Goal: Leave review/rating: Share an evaluation or opinion about a product, service, or content

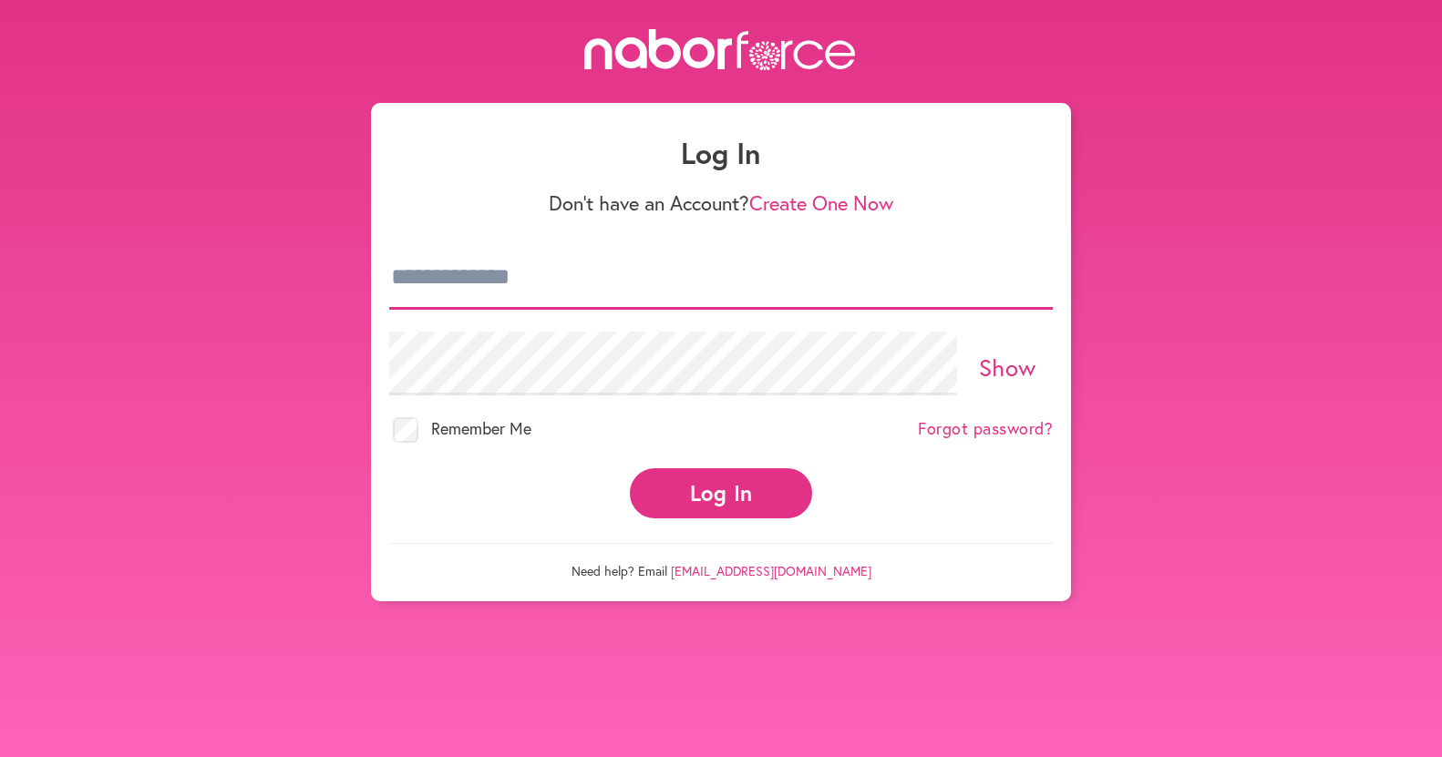
click at [391, 272] on input "email" at bounding box center [721, 278] width 664 height 64
type input "**********"
click at [892, 518] on div "Log In" at bounding box center [721, 494] width 664 height 72
click at [1006, 365] on link "Show" at bounding box center [1007, 367] width 57 height 31
click at [717, 486] on button "Log In" at bounding box center [721, 493] width 182 height 50
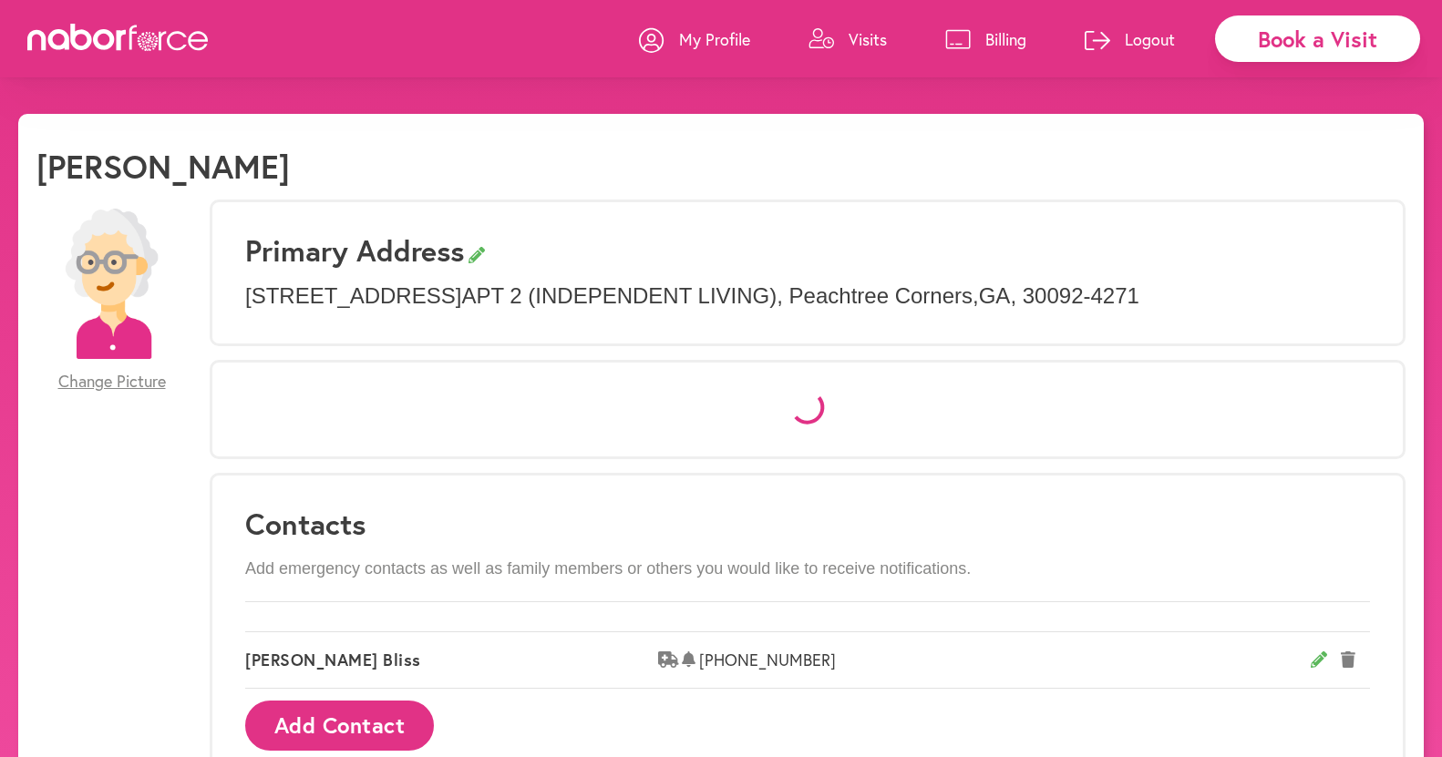
select select "*"
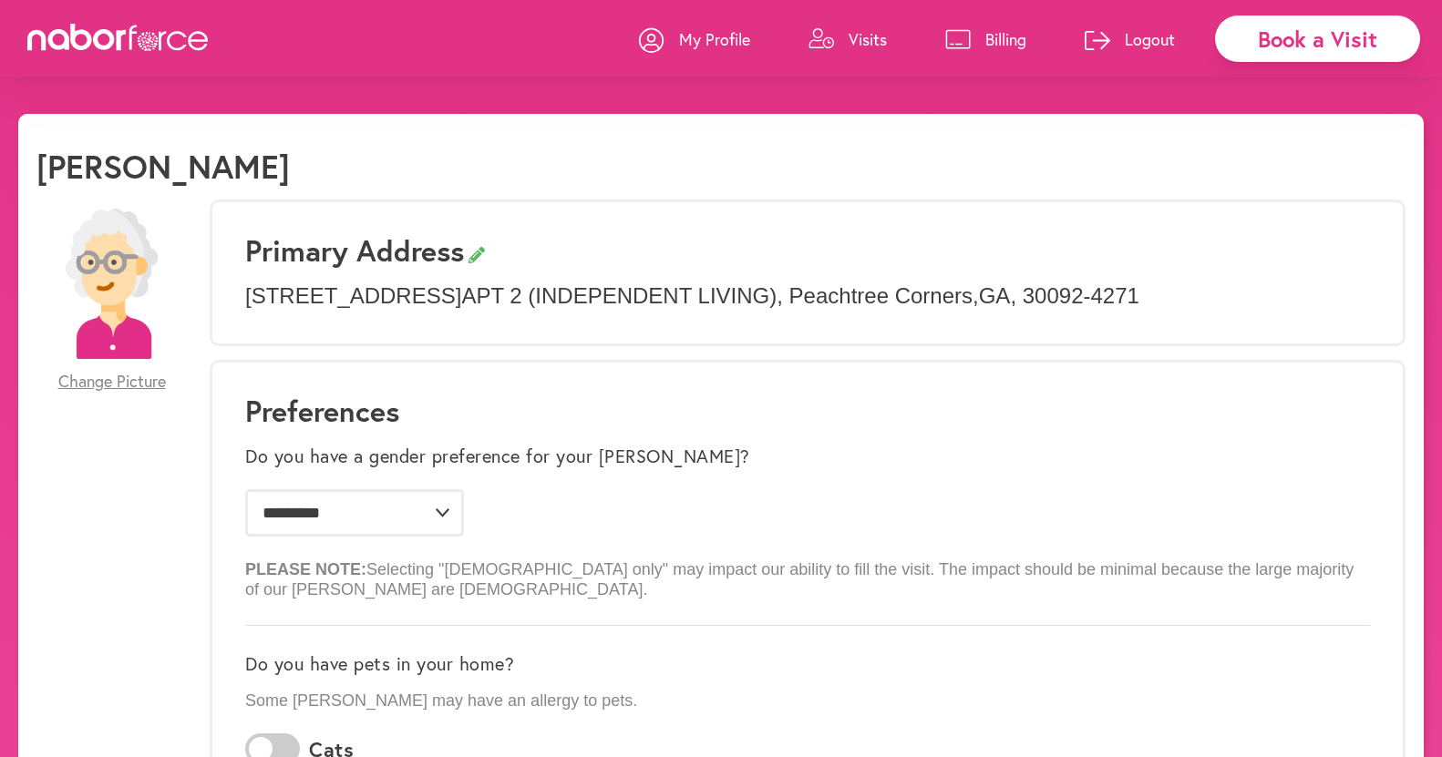
click at [868, 40] on p "Visits" at bounding box center [868, 39] width 38 height 22
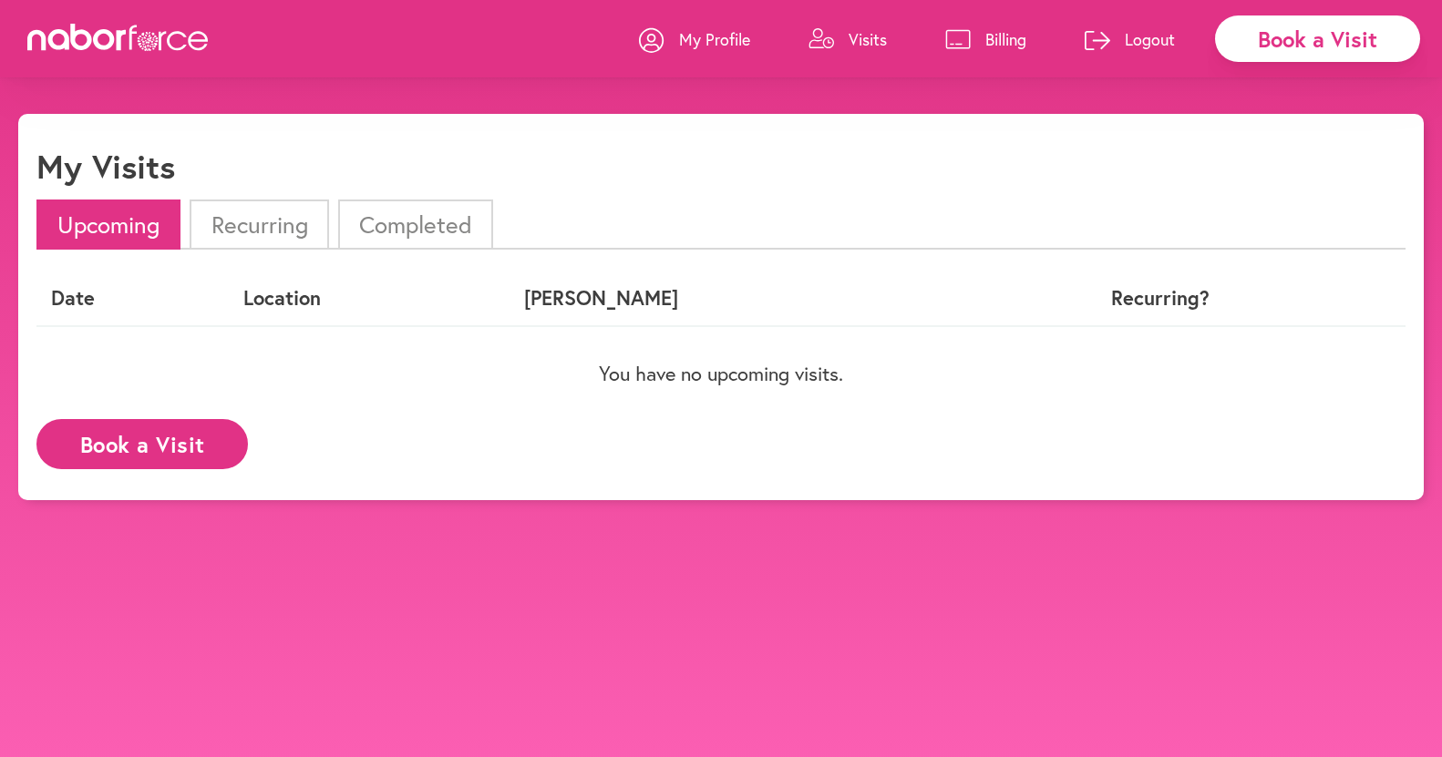
click at [411, 219] on li "Completed" at bounding box center [415, 225] width 155 height 50
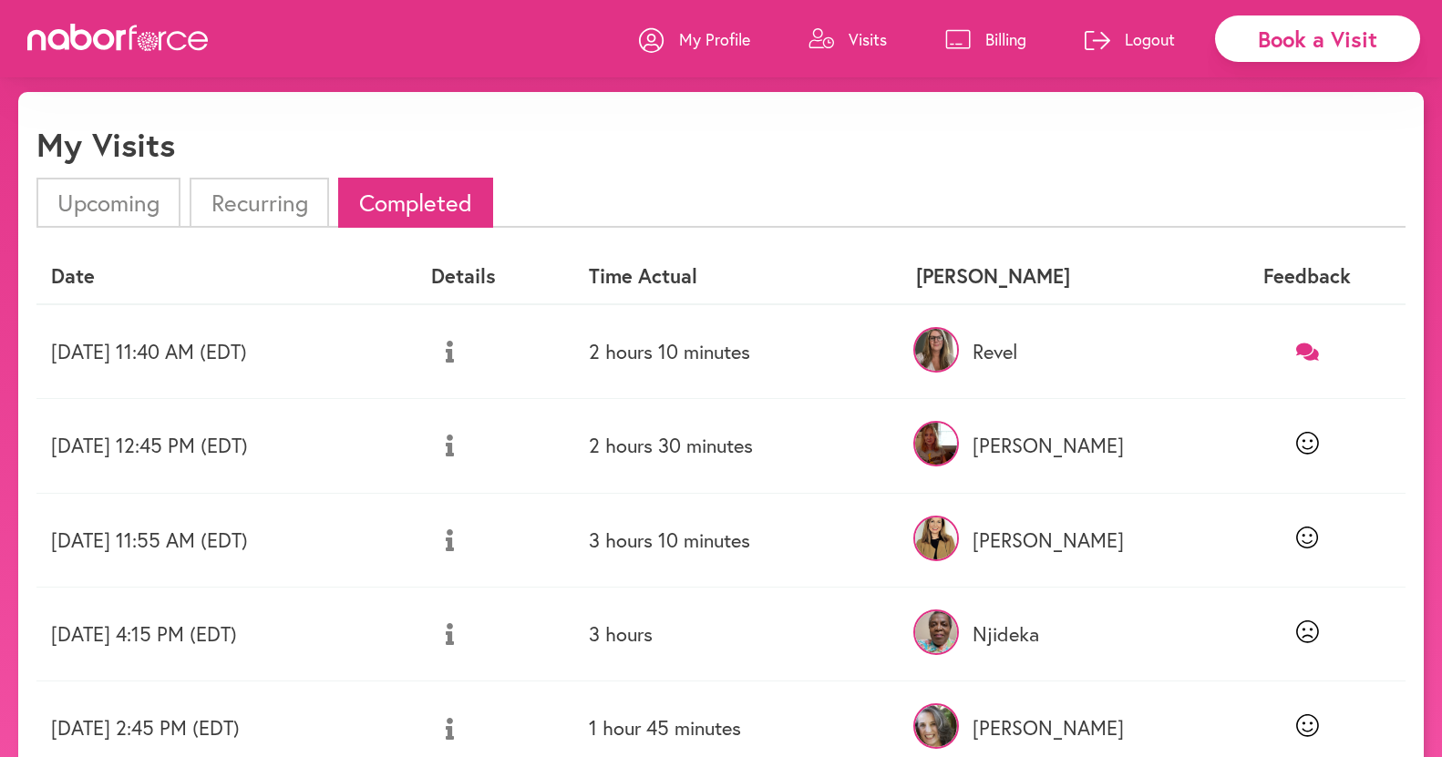
scroll to position [36, 0]
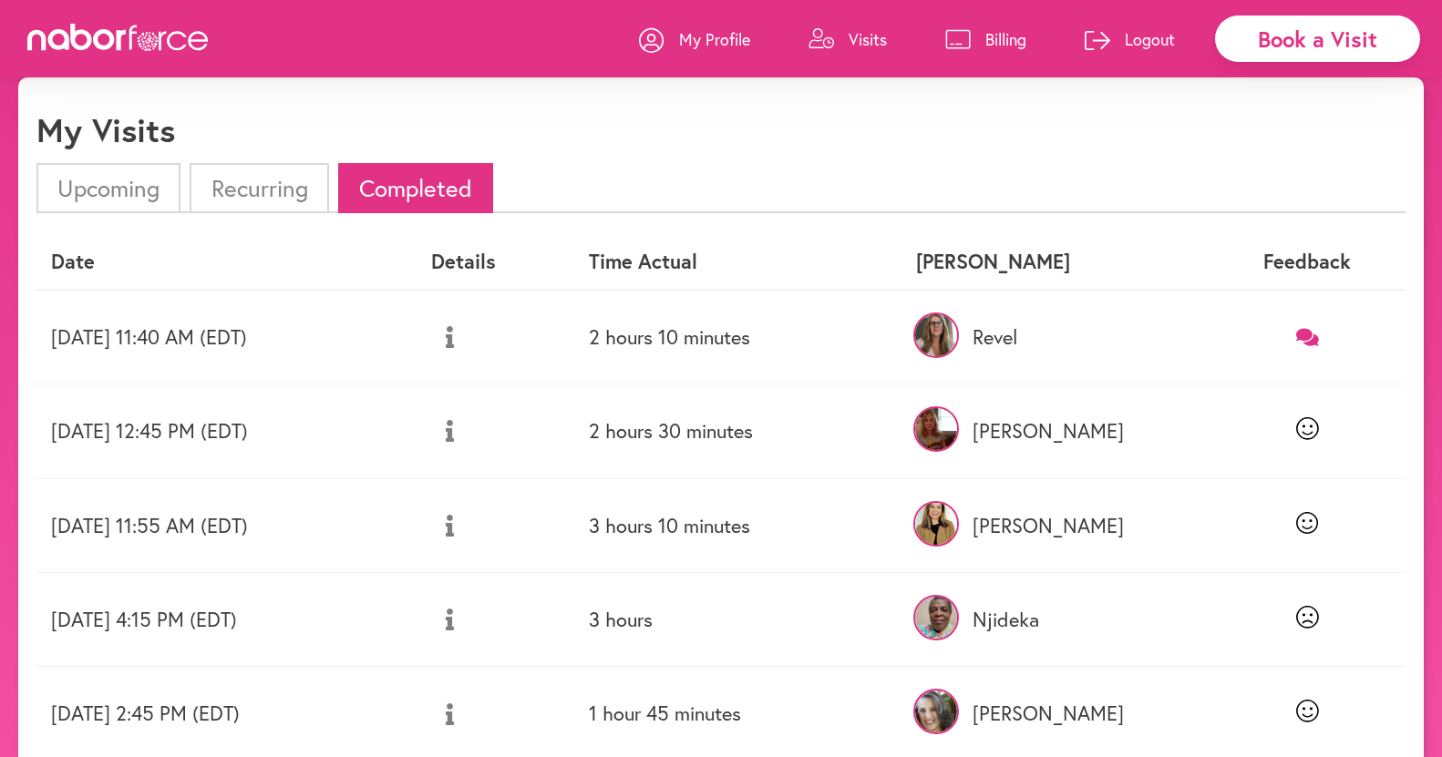
click at [1310, 331] on icon at bounding box center [1307, 336] width 23 height 17
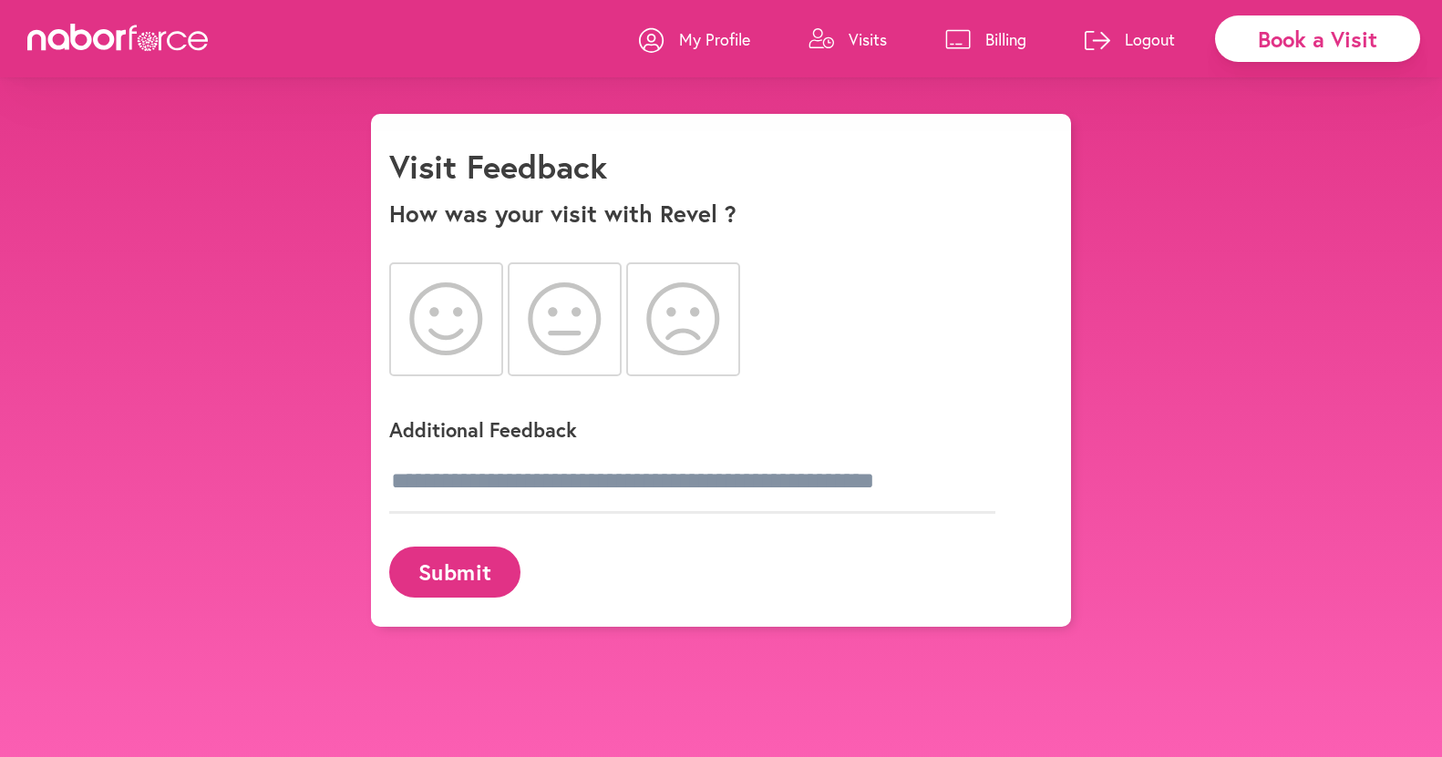
click at [437, 318] on icon at bounding box center [446, 319] width 74 height 73
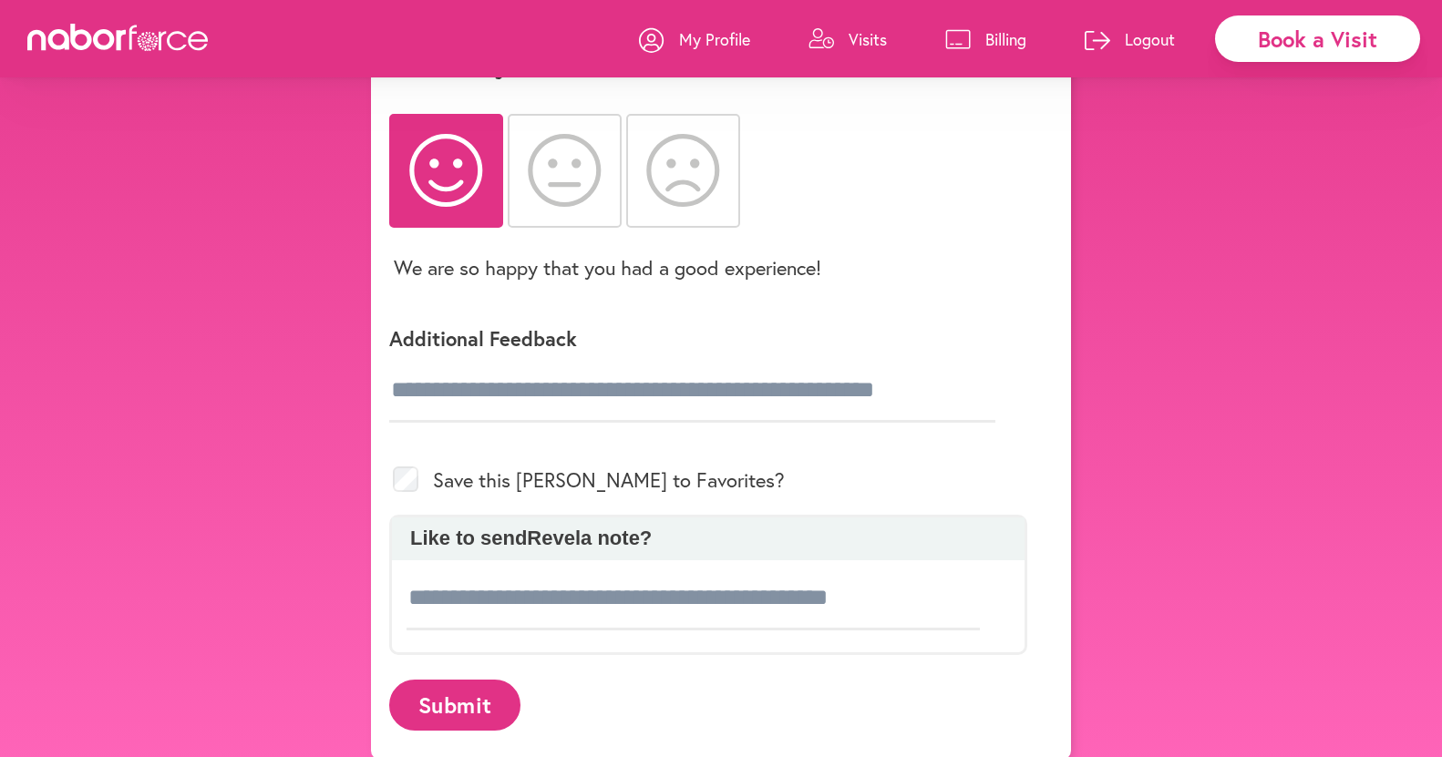
scroll to position [170, 0]
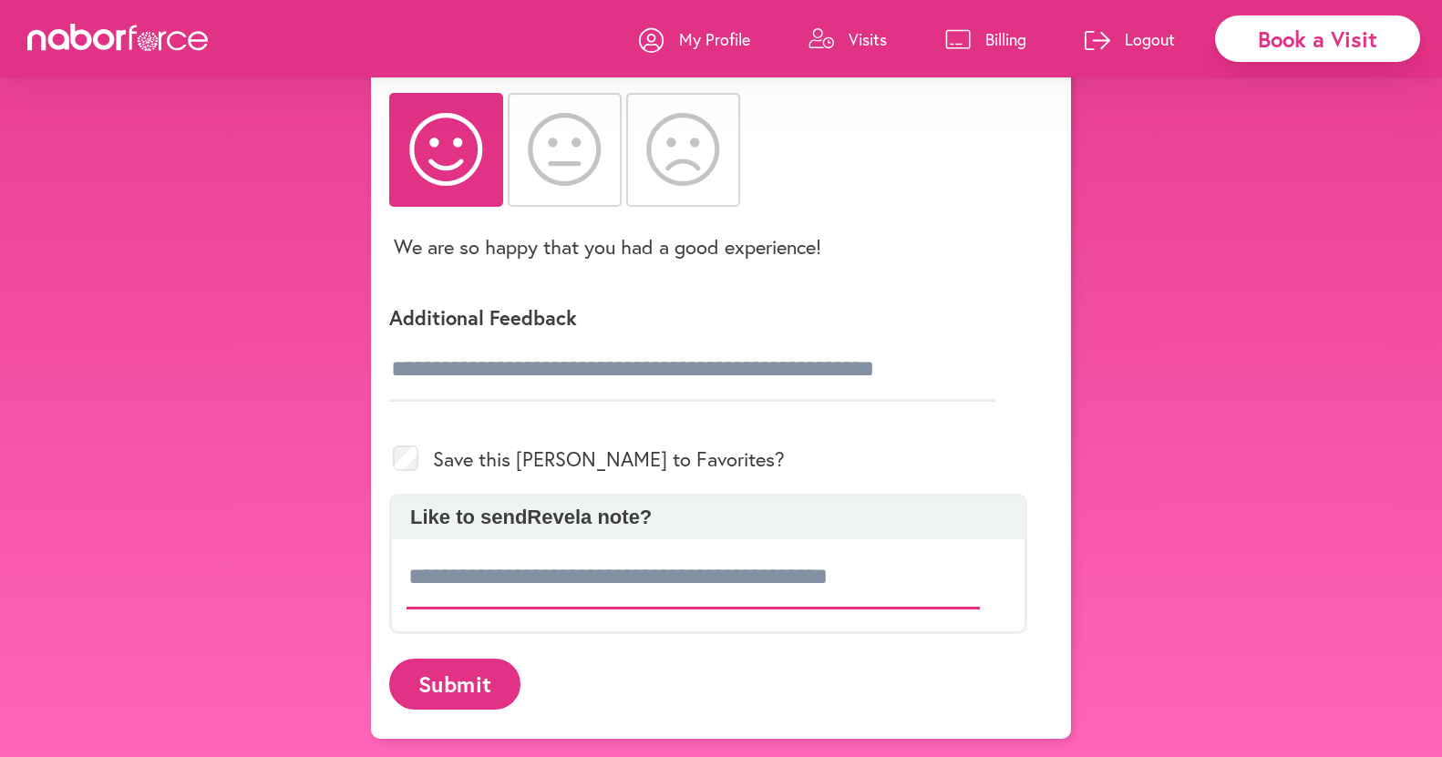
click at [410, 566] on input at bounding box center [693, 578] width 573 height 64
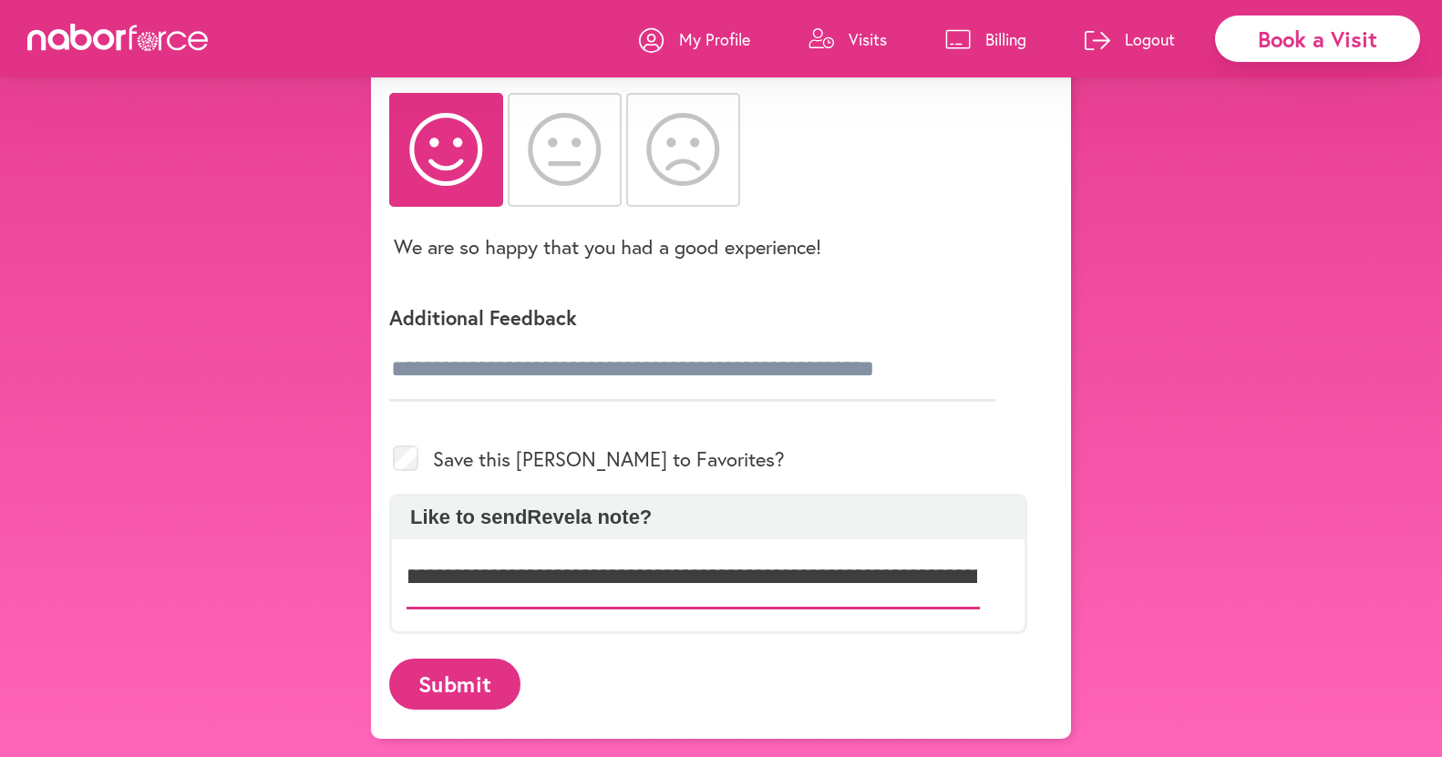
scroll to position [0, 0]
click at [590, 571] on input "**********" at bounding box center [693, 578] width 573 height 64
click at [922, 582] on input "**********" at bounding box center [693, 578] width 573 height 64
type input "**********"
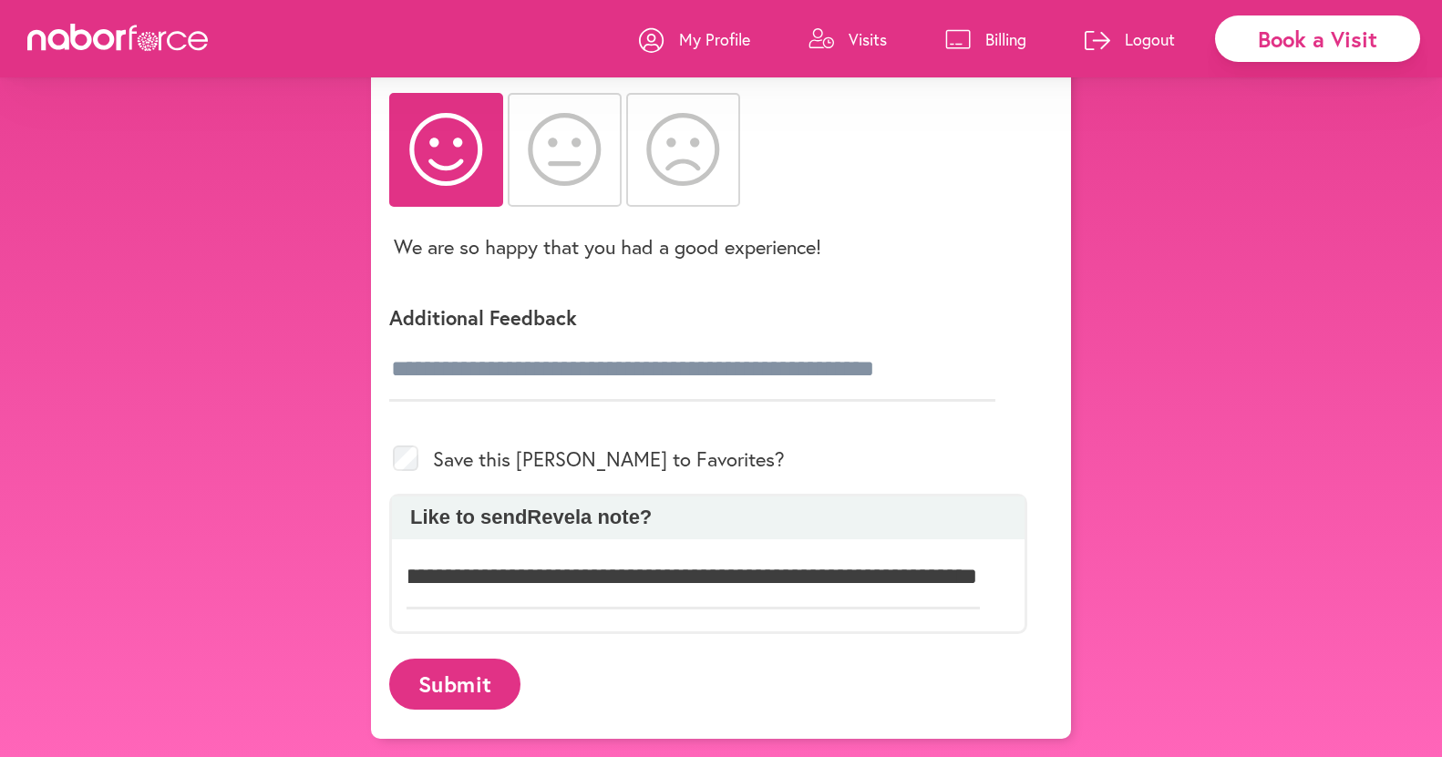
scroll to position [0, 0]
click at [452, 684] on button "Submit" at bounding box center [454, 684] width 131 height 50
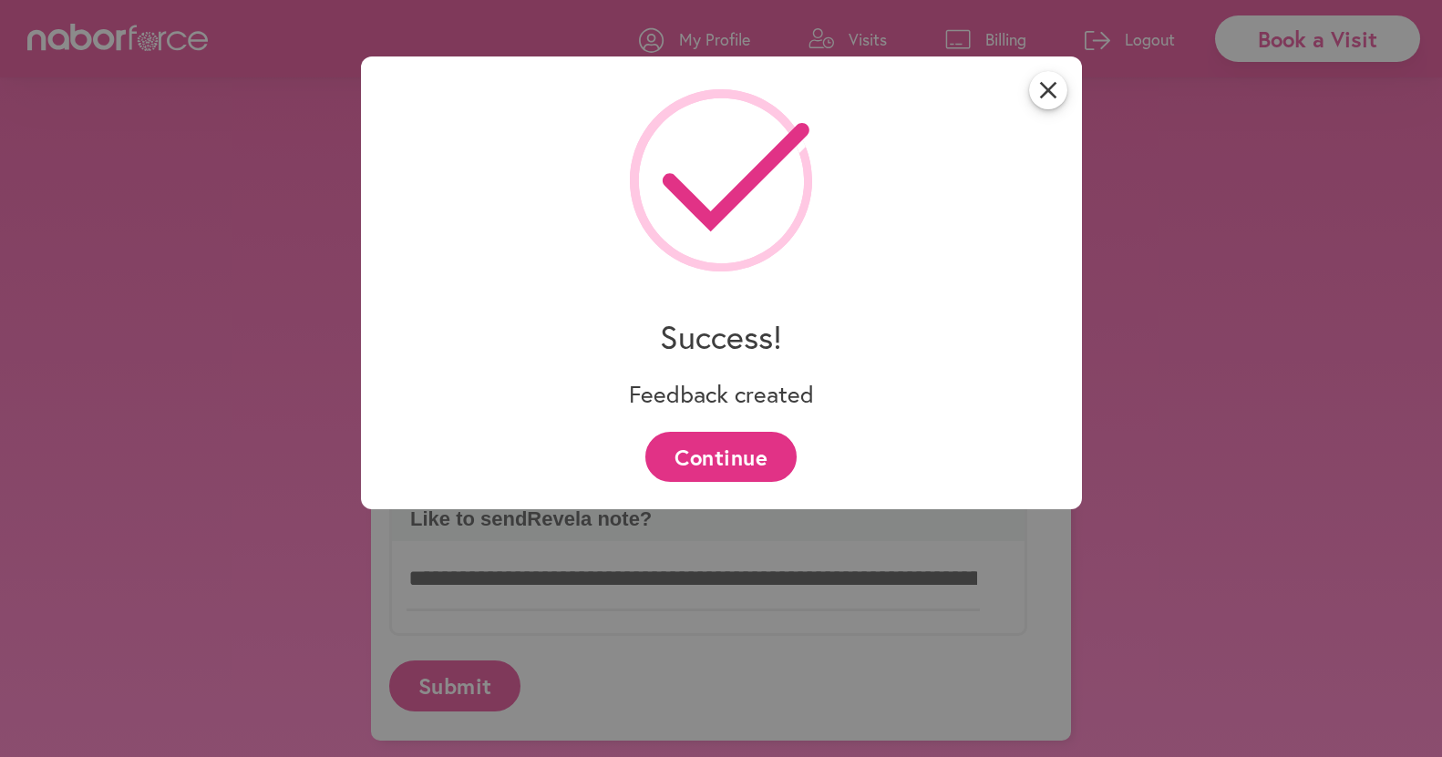
scroll to position [170, 0]
click at [713, 450] on button "Continue" at bounding box center [720, 457] width 150 height 50
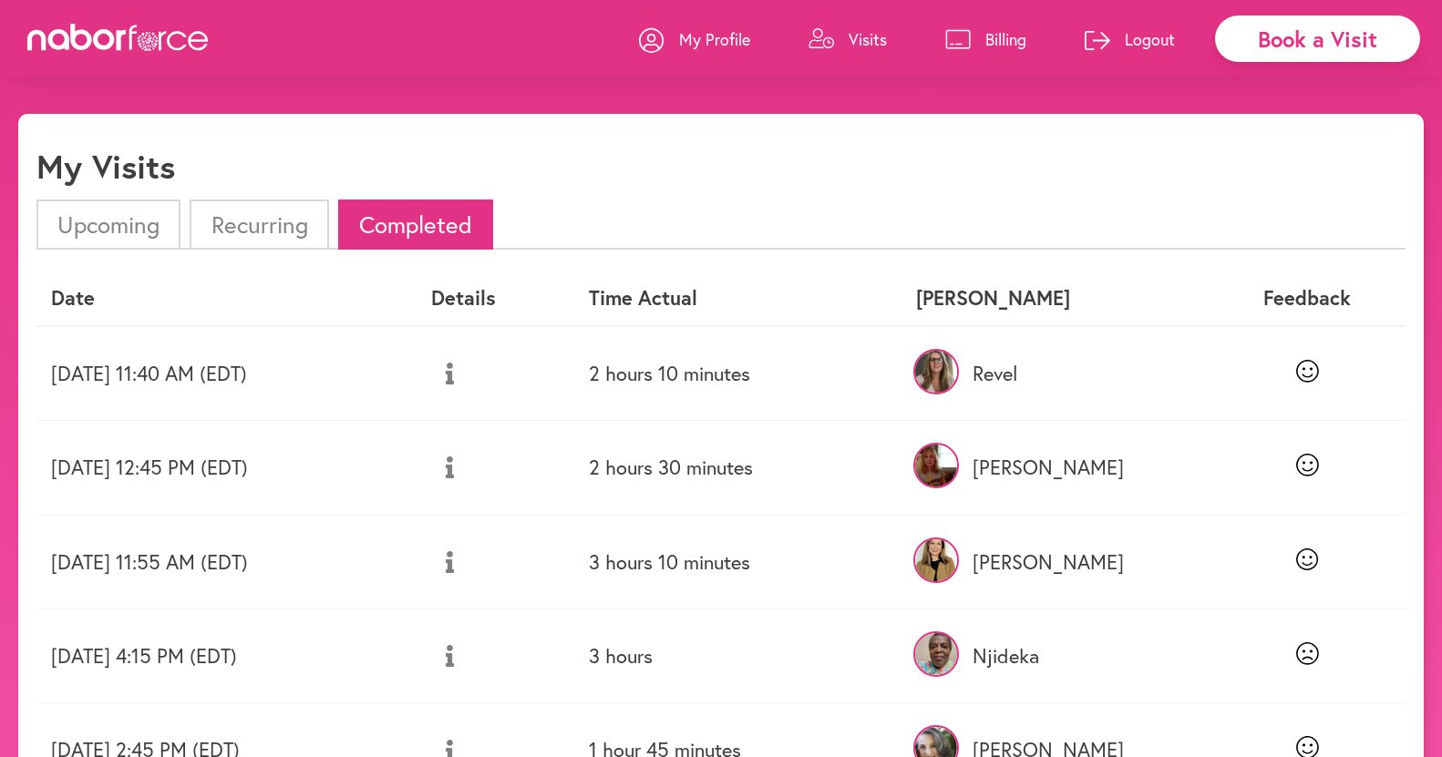
click at [454, 374] on icon at bounding box center [450, 374] width 8 height 22
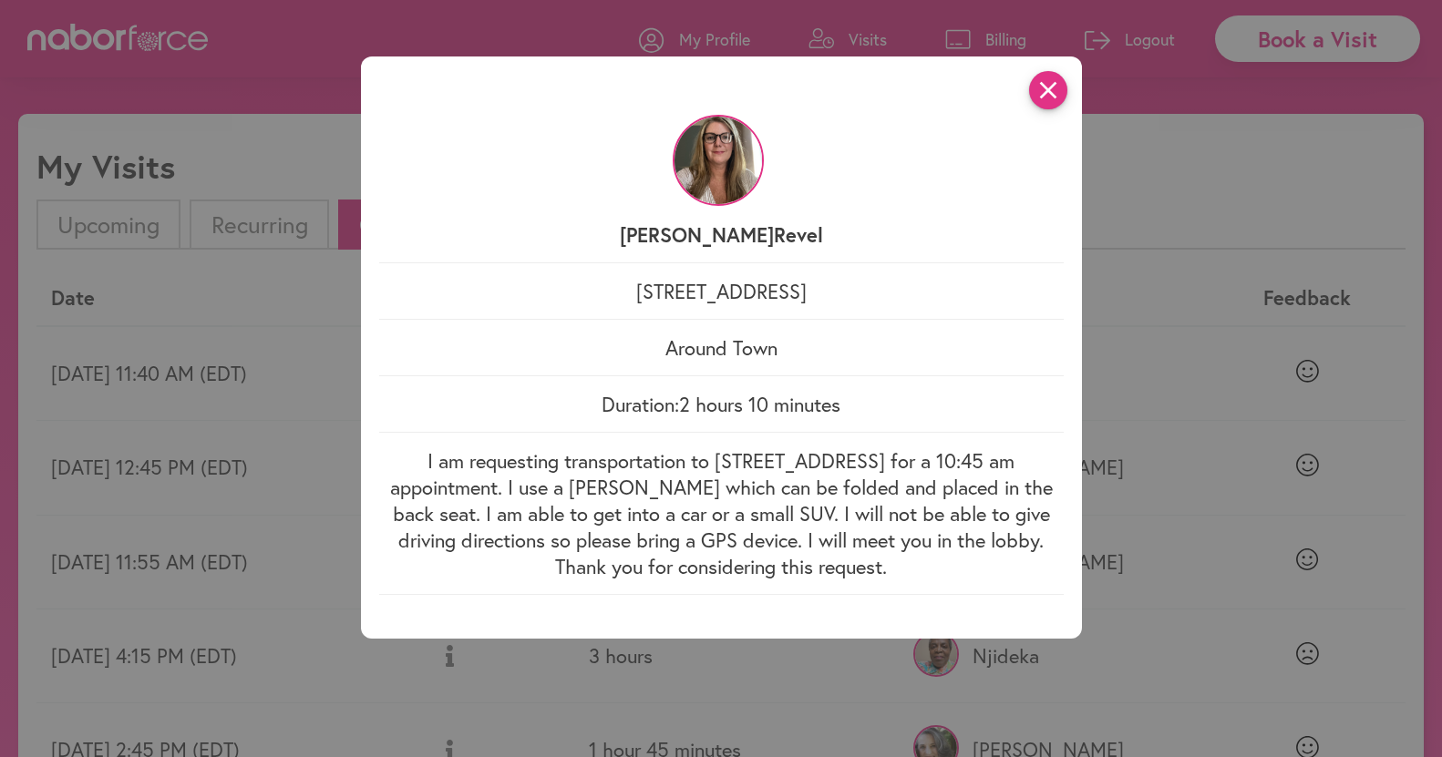
click at [1058, 83] on icon "close" at bounding box center [1048, 90] width 38 height 38
